Goal: Task Accomplishment & Management: Complete application form

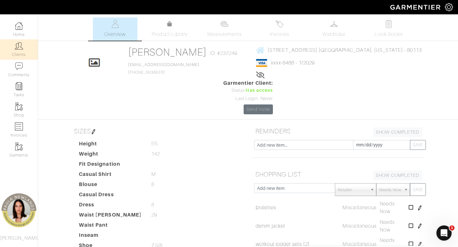
click at [20, 50] on link "Clients" at bounding box center [19, 49] width 38 height 20
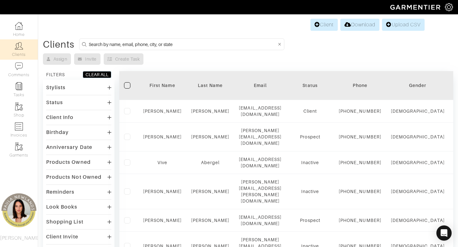
click at [212, 47] on input at bounding box center [183, 44] width 188 height 8
type input "anya"
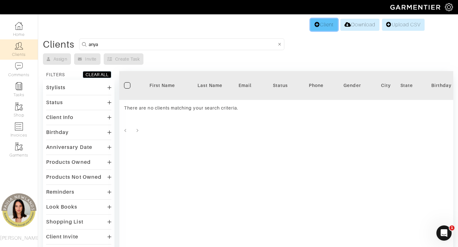
click at [325, 26] on link "Client" at bounding box center [323, 25] width 27 height 12
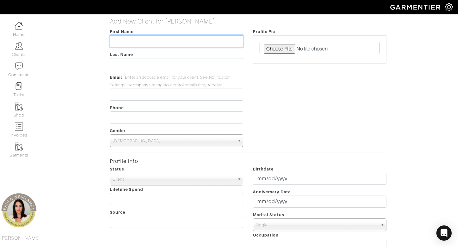
click at [157, 42] on input "text" at bounding box center [177, 41] width 134 height 12
type input "Anya"
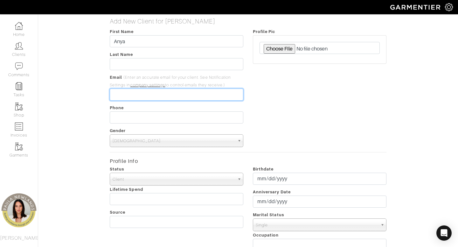
paste input "[EMAIL_ADDRESS][DOMAIN_NAME]"
type input "[EMAIL_ADDRESS][DOMAIN_NAME]"
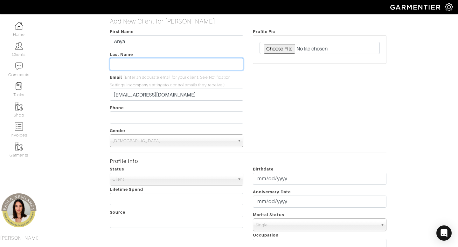
click at [165, 63] on input "text" at bounding box center [177, 64] width 134 height 12
type input "Marie"
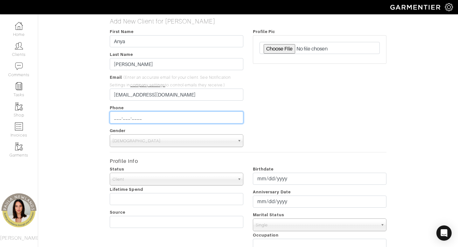
click at [167, 118] on input "___-___-____" at bounding box center [177, 118] width 134 height 12
paste input "9498725738"
type input "[PHONE_NUMBER]"
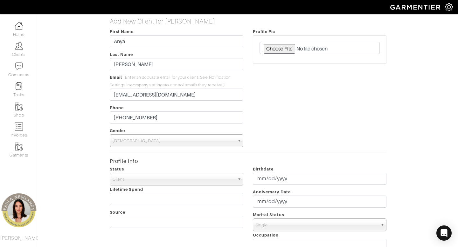
click at [159, 137] on span "Male" at bounding box center [174, 141] width 122 height 13
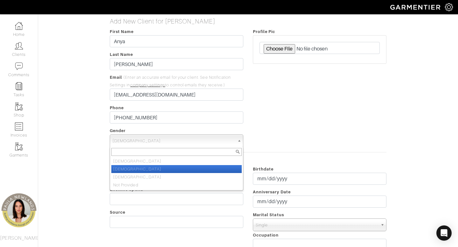
click at [162, 168] on li "Female" at bounding box center [176, 169] width 130 height 8
select select "Female"
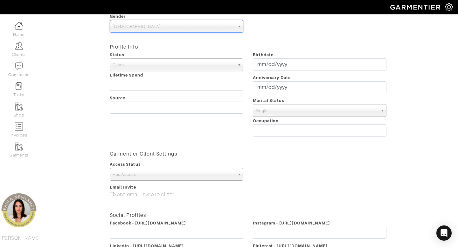
scroll to position [216, 0]
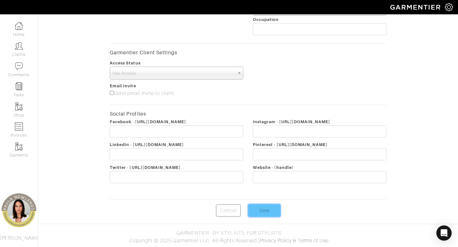
click at [270, 211] on input "Save" at bounding box center [264, 211] width 32 height 12
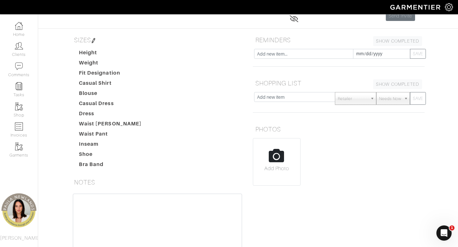
scroll to position [56, 0]
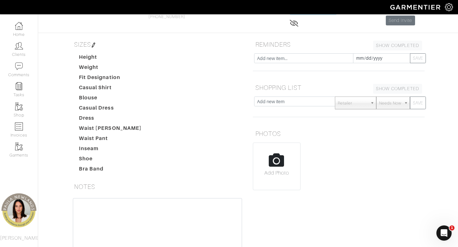
click at [95, 44] on img at bounding box center [93, 45] width 5 height 5
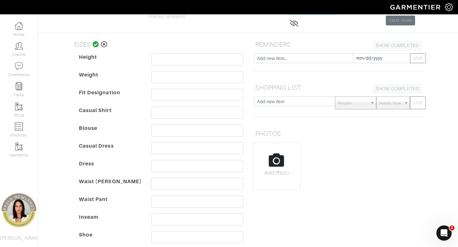
scroll to position [105, 0]
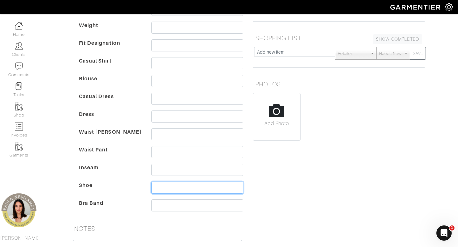
click at [183, 187] on input "text" at bounding box center [197, 188] width 92 height 12
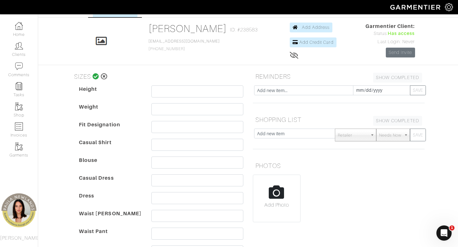
scroll to position [17, 0]
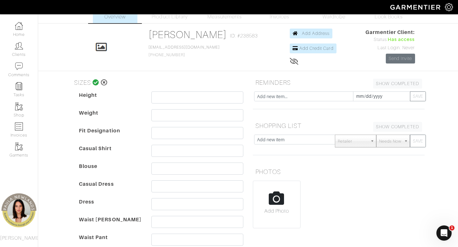
type input "39"
click at [95, 83] on icon at bounding box center [96, 82] width 7 height 6
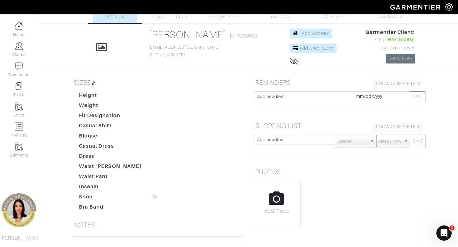
scroll to position [41, 0]
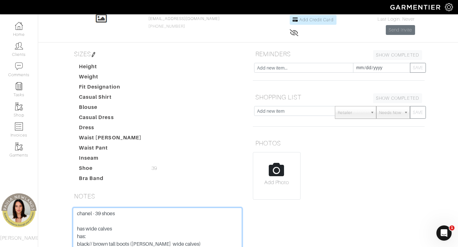
type textarea "chanel - 39 shoes has wide calves has: black// brown tall boots ([PERSON_NAME] …"
click at [95, 55] on img at bounding box center [93, 54] width 5 height 5
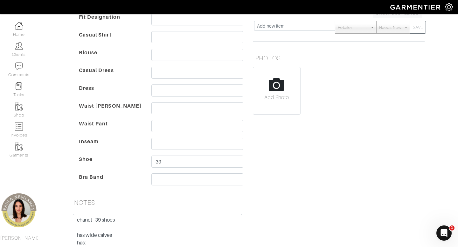
scroll to position [142, 0]
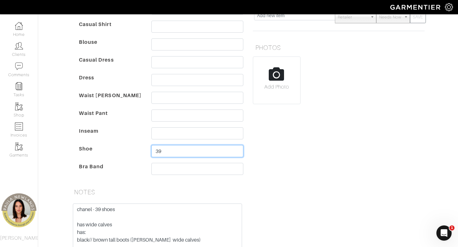
click at [173, 153] on input "39" at bounding box center [197, 151] width 92 height 12
type input "8"
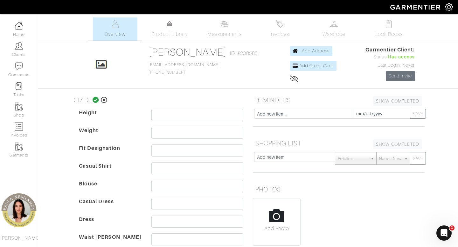
type input "9/40"
click at [94, 101] on icon at bounding box center [96, 100] width 7 height 6
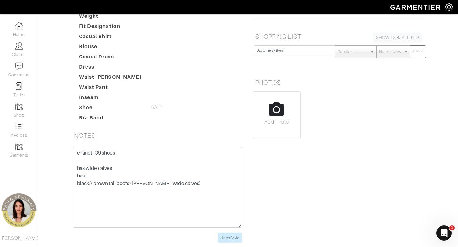
scroll to position [141, 0]
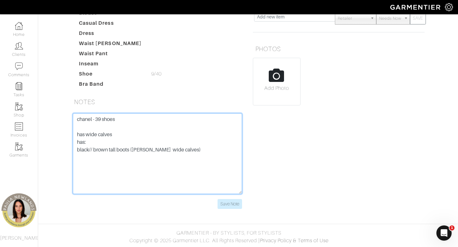
click at [121, 134] on textarea "chanel - 39 shoes has wide calves has: black// brown tall boots ([PERSON_NAME] …" at bounding box center [157, 153] width 169 height 81
click at [199, 158] on textarea "chanel - 39 shoes has wide calves has: black// brown tall boots ([PERSON_NAME] …" at bounding box center [157, 153] width 169 height 81
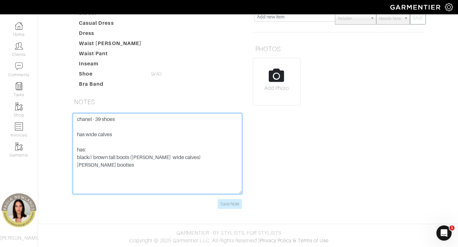
click at [79, 165] on textarea "chanel - 39 shoes has wide calves has: black// brown tall boots ([PERSON_NAME] …" at bounding box center [157, 153] width 169 height 81
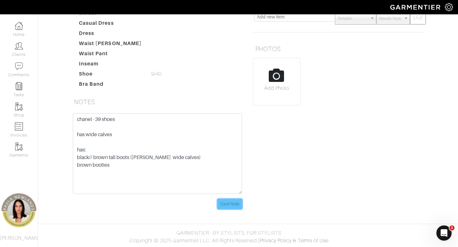
click at [225, 206] on input "Save Note" at bounding box center [229, 204] width 24 height 10
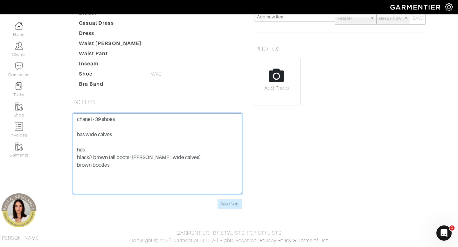
click at [134, 169] on textarea "chanel - 39 shoes has wide calves has: black// brown tall boots ([PERSON_NAME] …" at bounding box center [157, 153] width 169 height 81
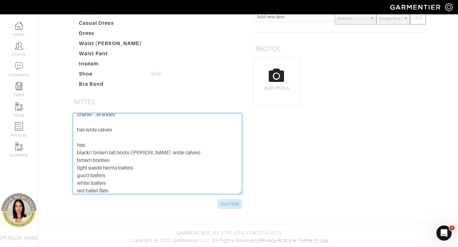
scroll to position [12, 0]
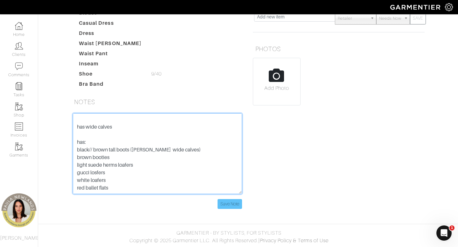
type textarea "chanel - 39 shoes has wide calves has: black// brown tall boots ([PERSON_NAME] …"
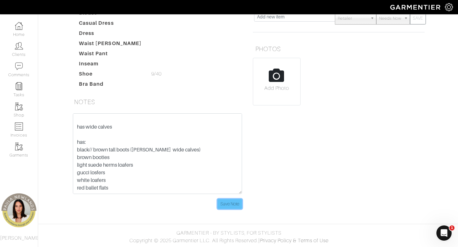
click at [233, 204] on input "Save Note" at bounding box center [229, 204] width 24 height 10
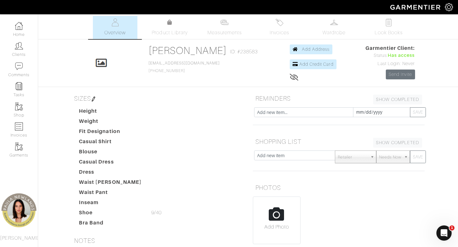
click at [95, 99] on img at bounding box center [93, 99] width 5 height 5
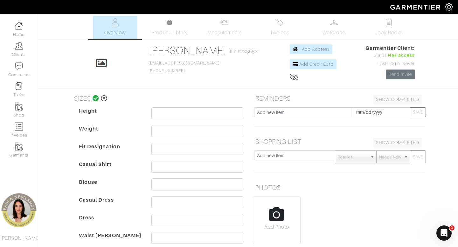
scroll to position [137, 0]
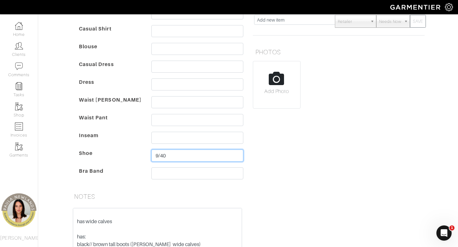
click at [169, 157] on input "9/40" at bounding box center [197, 156] width 92 height 12
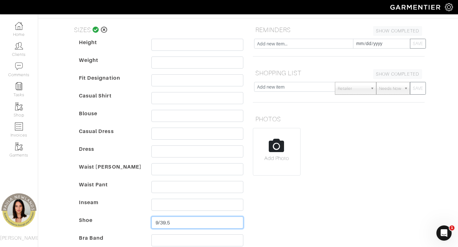
scroll to position [16, 0]
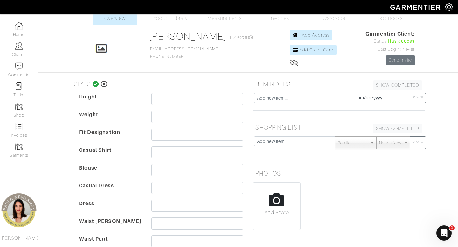
type input "9/39.5"
click at [94, 84] on icon at bounding box center [96, 84] width 7 height 6
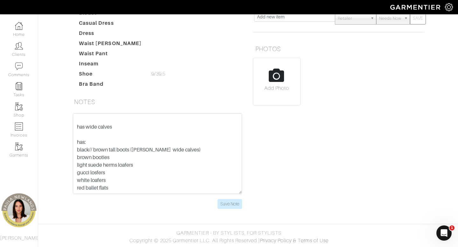
scroll to position [15, 0]
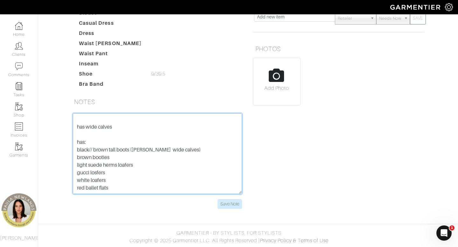
click at [120, 183] on textarea "chanel - 39 shoes has wide calves has: black// brown tall boots ([PERSON_NAME] …" at bounding box center [157, 153] width 169 height 81
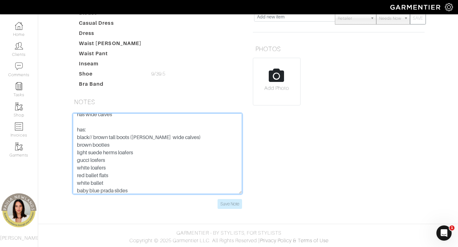
scroll to position [28, 0]
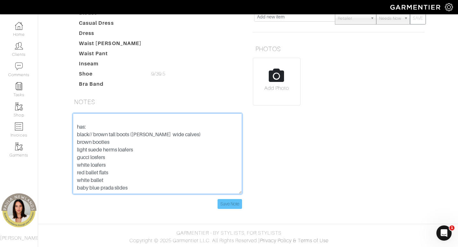
type textarea "chanel - 39 shoes has wide calves has: black// brown tall boots ([PERSON_NAME] …"
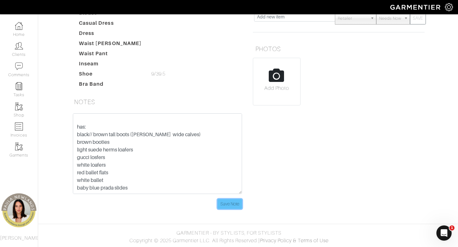
click at [232, 204] on input "Save Note" at bounding box center [229, 204] width 24 height 10
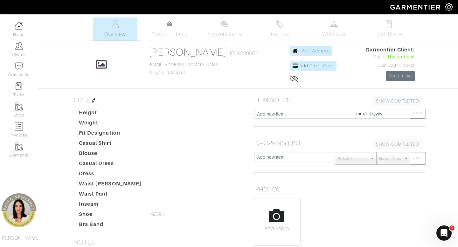
click at [96, 101] on img at bounding box center [93, 100] width 5 height 5
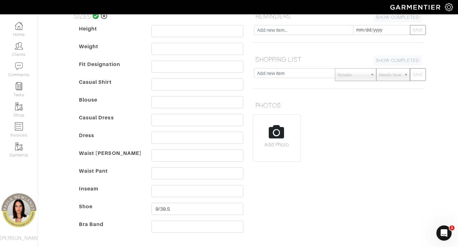
scroll to position [84, 0]
click at [184, 155] on input "text" at bounding box center [197, 155] width 92 height 12
type input "30"
click at [162, 176] on input "text" at bounding box center [197, 173] width 92 height 12
type input "1"
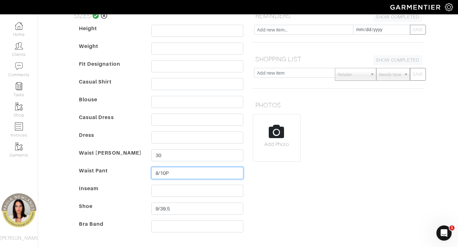
scroll to position [0, 0]
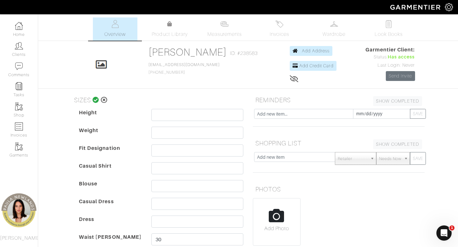
type input "8/10P"
click at [96, 99] on icon at bounding box center [96, 100] width 7 height 6
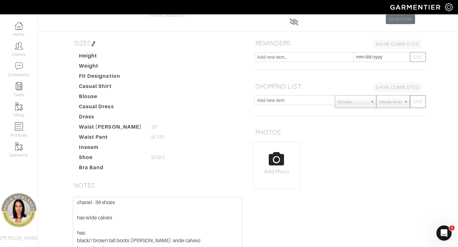
scroll to position [54, 0]
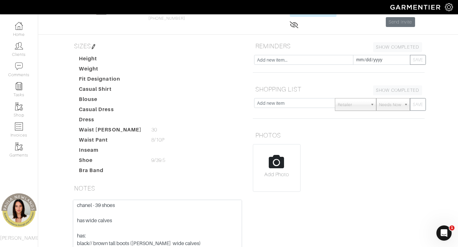
click at [95, 44] on img at bounding box center [93, 46] width 5 height 5
